Goal: Task Accomplishment & Management: Complete application form

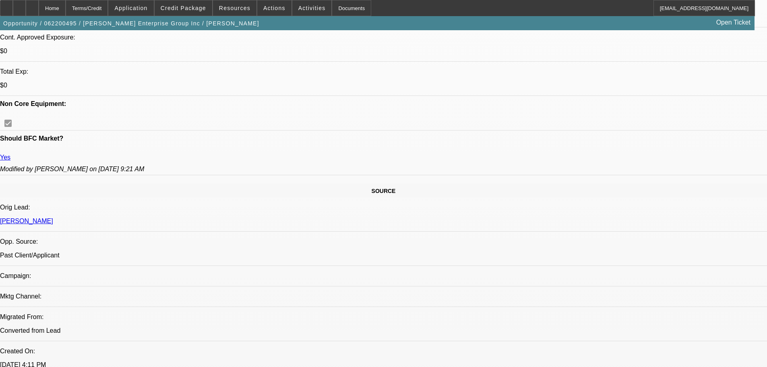
select select "0"
select select "2"
select select "0"
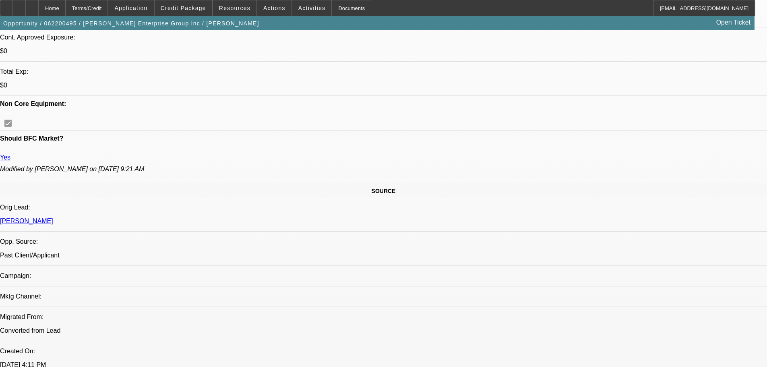
select select "0"
select select "2"
select select "0"
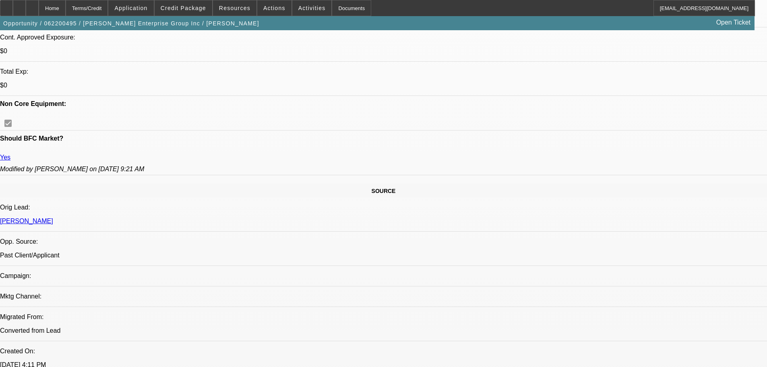
select select "0"
select select "2"
select select "0"
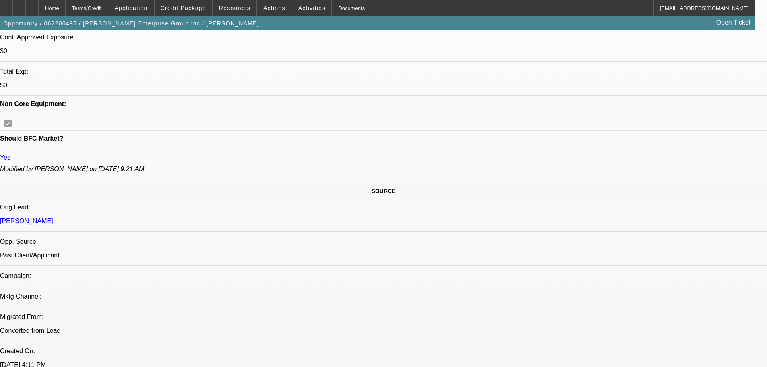
select select "2"
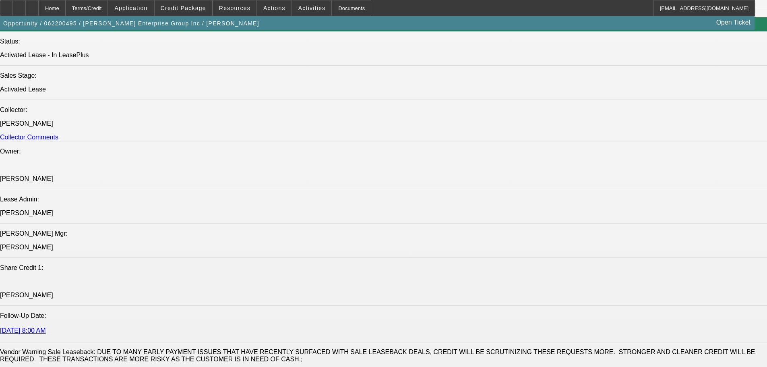
scroll to position [1125, 0]
